Goal: Find specific page/section: Find specific page/section

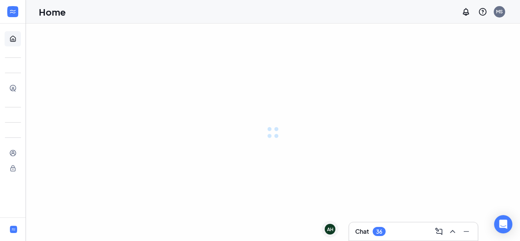
click at [369, 231] on div "Chat 36" at bounding box center [370, 231] width 30 height 9
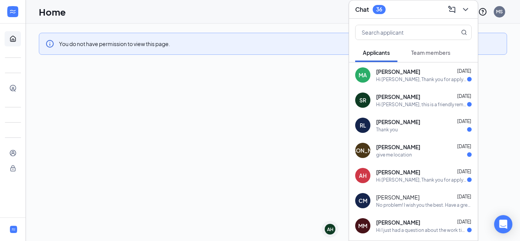
click at [174, 49] on div "You do not have permission to view this page." at bounding box center [273, 44] width 468 height 22
click at [308, 105] on div "You do not have permission to view this page." at bounding box center [273, 132] width 494 height 217
click at [462, 6] on icon "ChevronDown" at bounding box center [465, 9] width 9 height 9
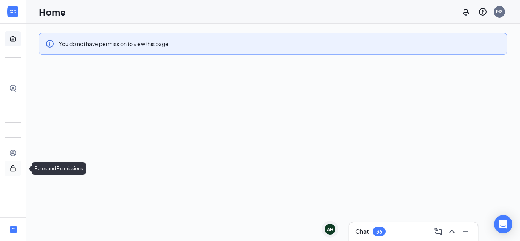
click at [20, 169] on link "Roles and Permissions" at bounding box center [24, 168] width 8 height 15
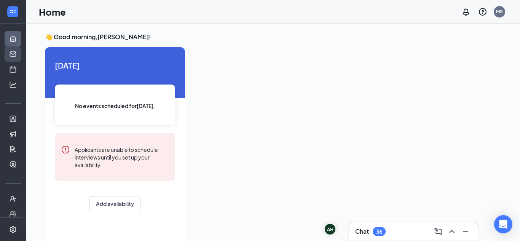
click at [20, 55] on link "Messages" at bounding box center [24, 53] width 8 height 15
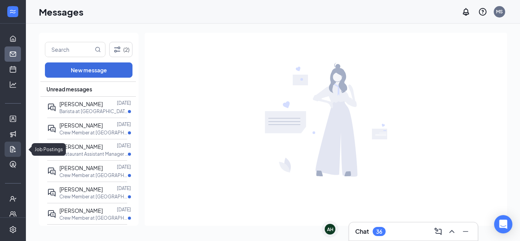
click at [20, 149] on link "Job Postings" at bounding box center [24, 149] width 8 height 15
